Goal: Task Accomplishment & Management: Use online tool/utility

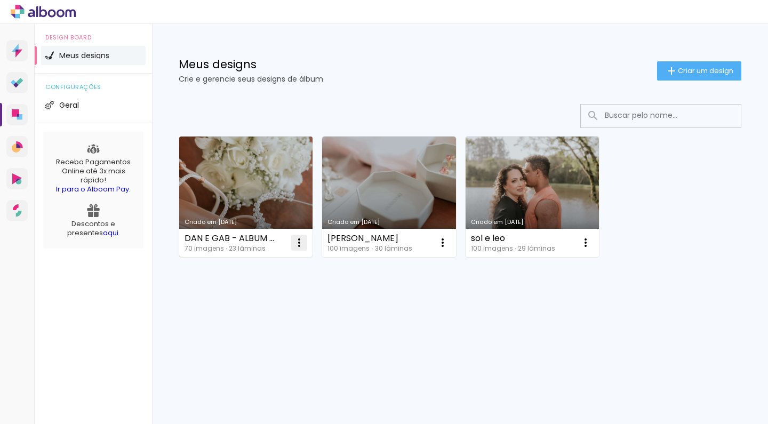
click at [300, 241] on iron-icon at bounding box center [299, 242] width 13 height 13
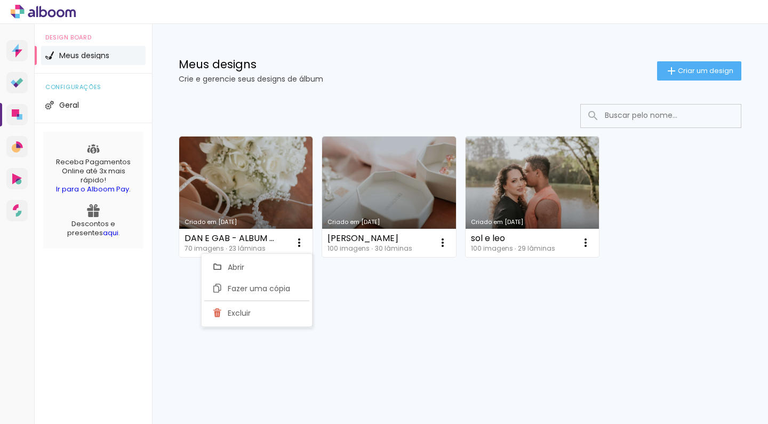
click at [329, 283] on div "Criado em 31/05/25 DAN E GAB - ALBUM 25X30 70 imagens ∙ 23 lâminas Abrir Fazer …" at bounding box center [460, 224] width 616 height 263
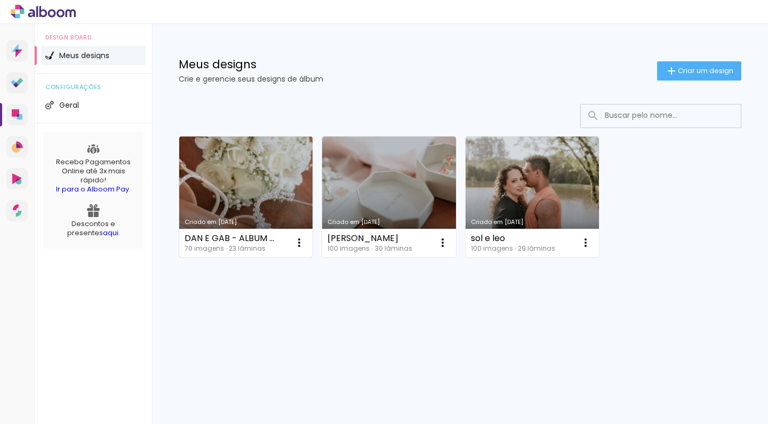
click at [233, 209] on link "Criado em [DATE]" at bounding box center [245, 196] width 133 height 120
